Goal: Check status

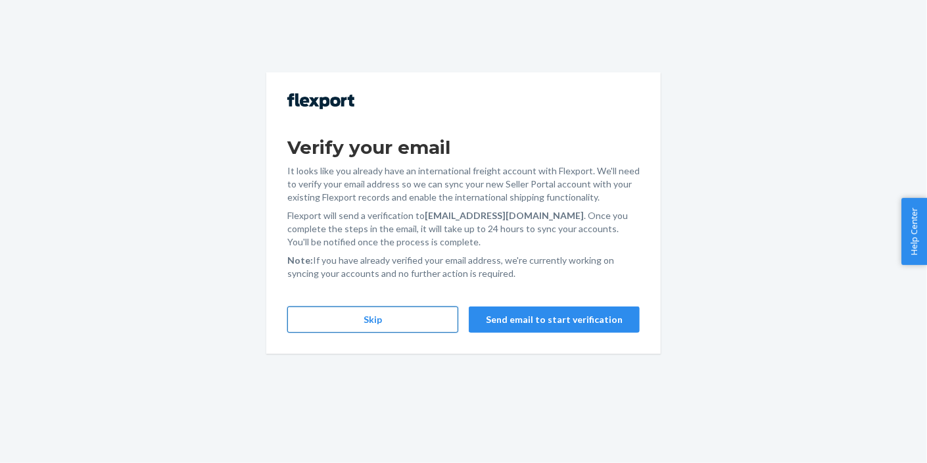
click at [404, 315] on button "Skip" at bounding box center [372, 319] width 171 height 26
